Goal: Task Accomplishment & Management: Complete application form

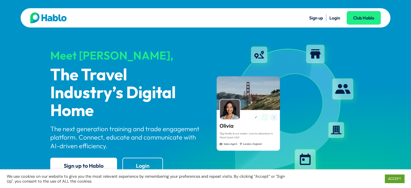
click at [335, 18] on link "Login" at bounding box center [334, 17] width 11 height 5
click at [313, 17] on link "Sign up" at bounding box center [316, 17] width 14 height 5
click at [314, 17] on link "Sign up" at bounding box center [316, 17] width 14 height 5
